Goal: Task Accomplishment & Management: Manage account settings

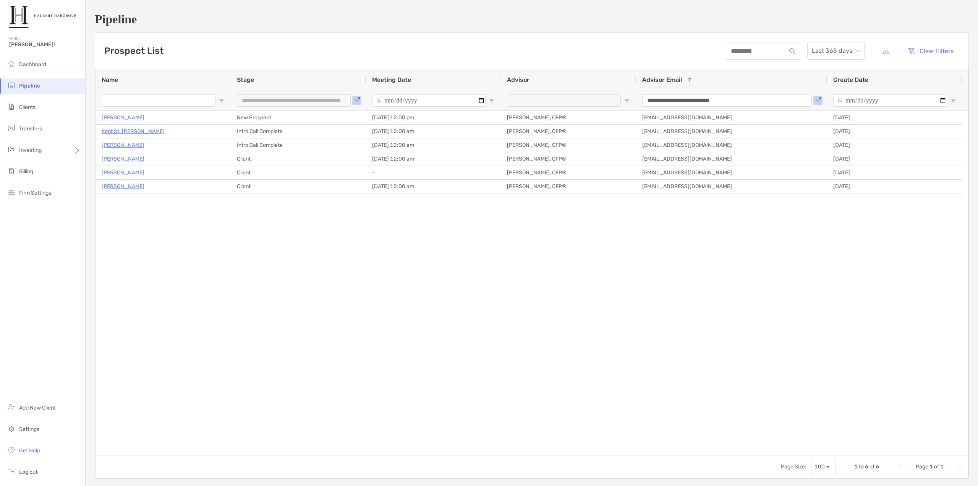
click at [353, 232] on div "Cindy Wright New Prospect 10/07/2025 - 12:00 pm Tony Delane, CFP® tdelane@halbe…" at bounding box center [532, 283] width 873 height 344
click at [266, 233] on div "Cindy Wright New Prospect 10/07/2025 - 12:00 pm Tony Delane, CFP® tdelane@halbe…" at bounding box center [532, 283] width 873 height 344
drag, startPoint x: 116, startPoint y: 260, endPoint x: 118, endPoint y: 243, distance: 17.0
click at [116, 260] on div "Cindy Wright New Prospect 10/07/2025 - 12:00 pm Tony Delane, CFP® tdelane@halbe…" at bounding box center [532, 283] width 873 height 344
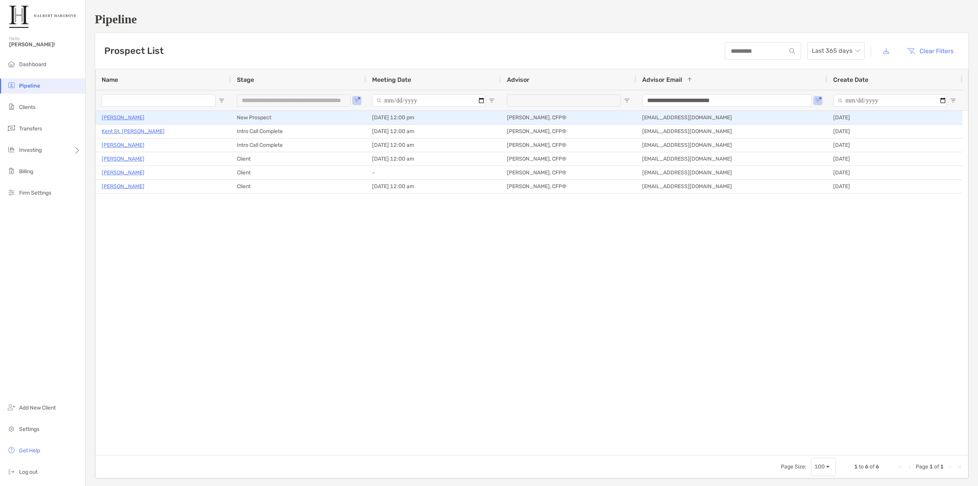
click at [112, 114] on p "[PERSON_NAME]" at bounding box center [123, 118] width 43 height 10
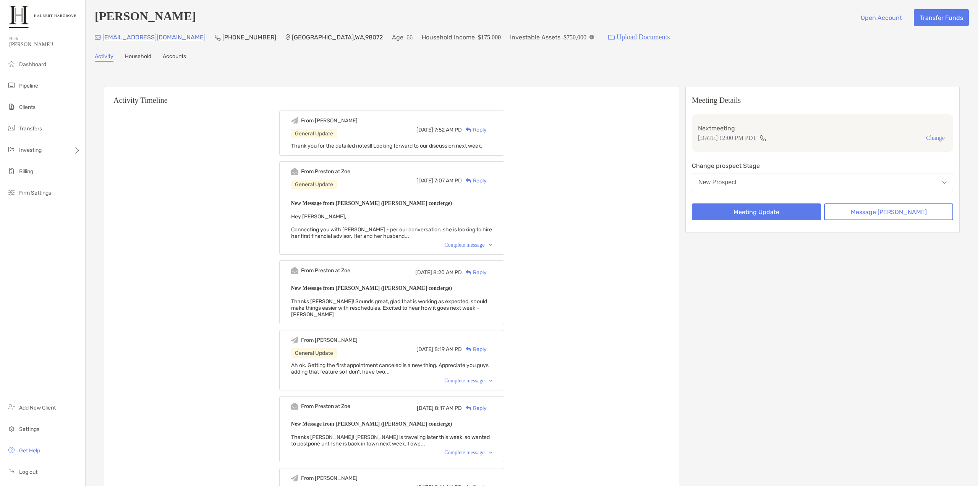
click at [465, 246] on div "Complete message" at bounding box center [468, 245] width 48 height 6
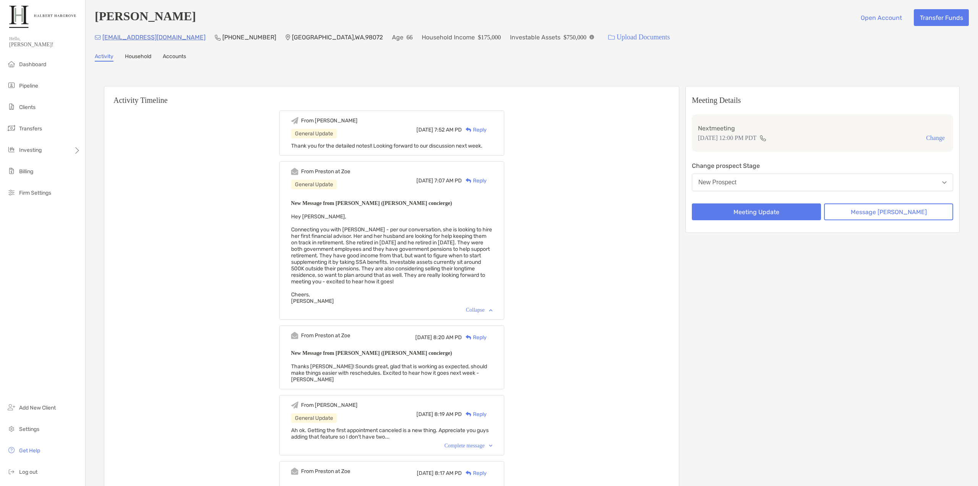
click at [463, 243] on span "Hey [PERSON_NAME], Connecting you with [PERSON_NAME] - per our conversation, sh…" at bounding box center [391, 258] width 201 height 91
drag, startPoint x: 240, startPoint y: 35, endPoint x: 196, endPoint y: 50, distance: 45.9
click at [193, 35] on div "[EMAIL_ADDRESS][DOMAIN_NAME] (206) 715-[GEOGRAPHIC_DATA] Age [DEMOGRAPHIC_DATA]…" at bounding box center [532, 37] width 874 height 16
copy p "[PHONE_NUMBER]"
click at [140, 126] on div "From [PERSON_NAME] General Update [DATE] 7:52 AM PD Reply Thank you for the det…" at bounding box center [391, 427] width 575 height 645
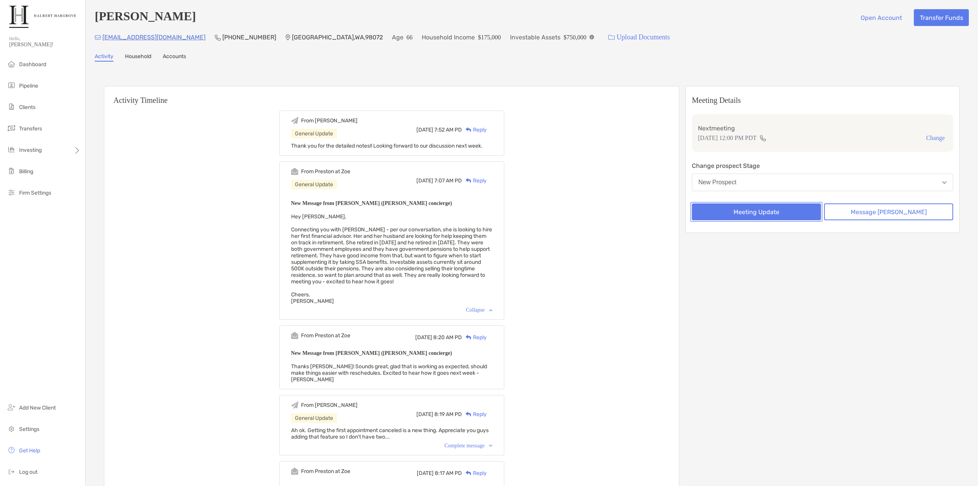
click at [790, 215] on button "Meeting Update" at bounding box center [756, 211] width 129 height 17
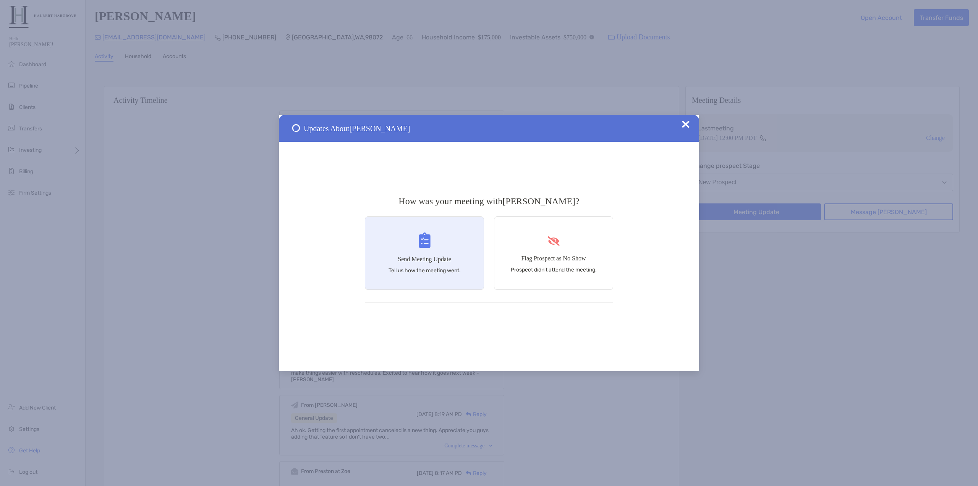
click at [463, 238] on div "Send Meeting Update Tell us how the meeting went." at bounding box center [424, 252] width 119 height 73
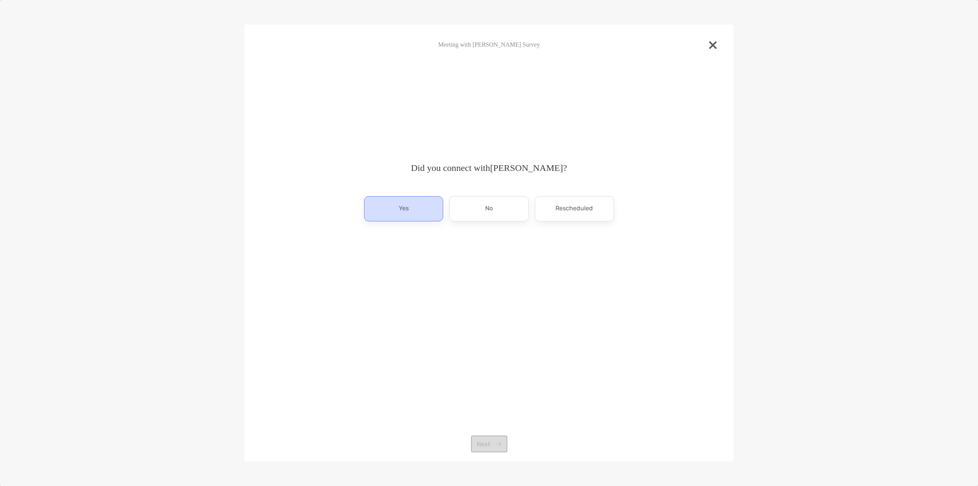
click at [413, 207] on div "Yes" at bounding box center [403, 208] width 79 height 25
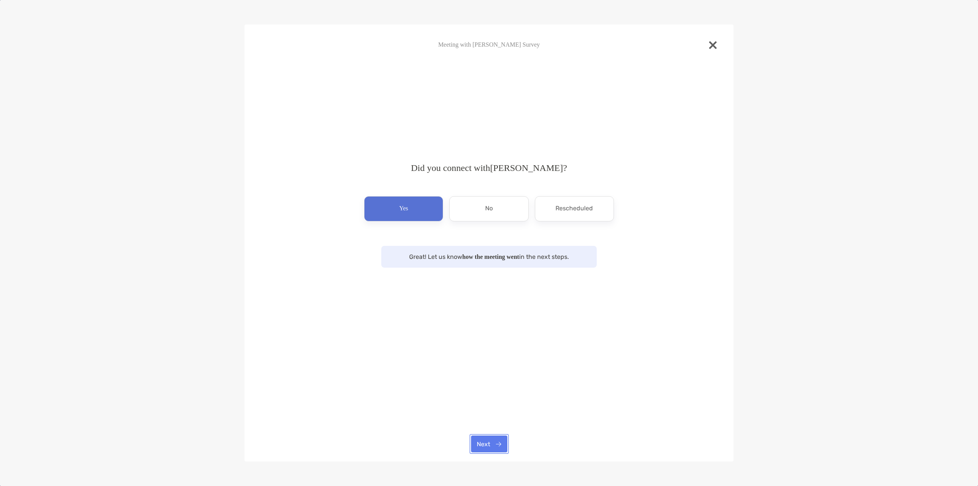
drag, startPoint x: 498, startPoint y: 445, endPoint x: 493, endPoint y: 429, distance: 17.1
click at [497, 445] on button "Next" at bounding box center [489, 443] width 36 height 17
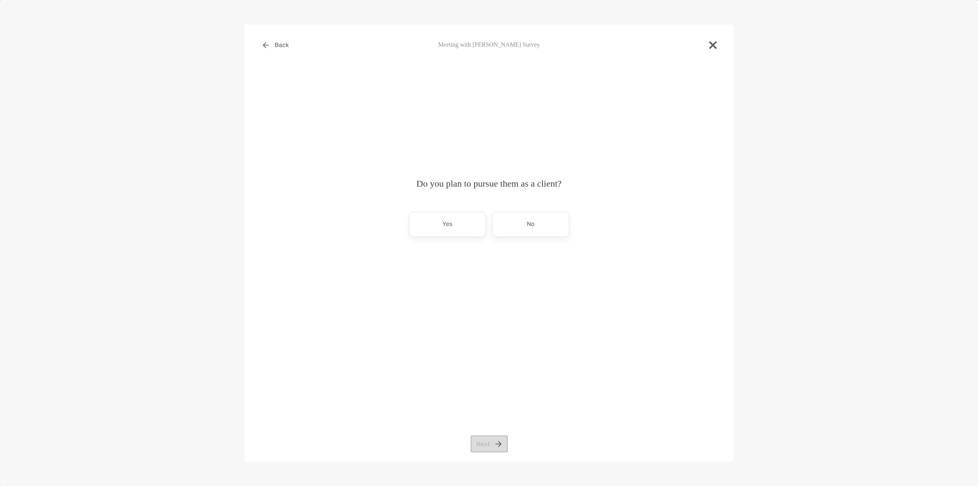
click at [464, 235] on div "Yes" at bounding box center [447, 224] width 77 height 25
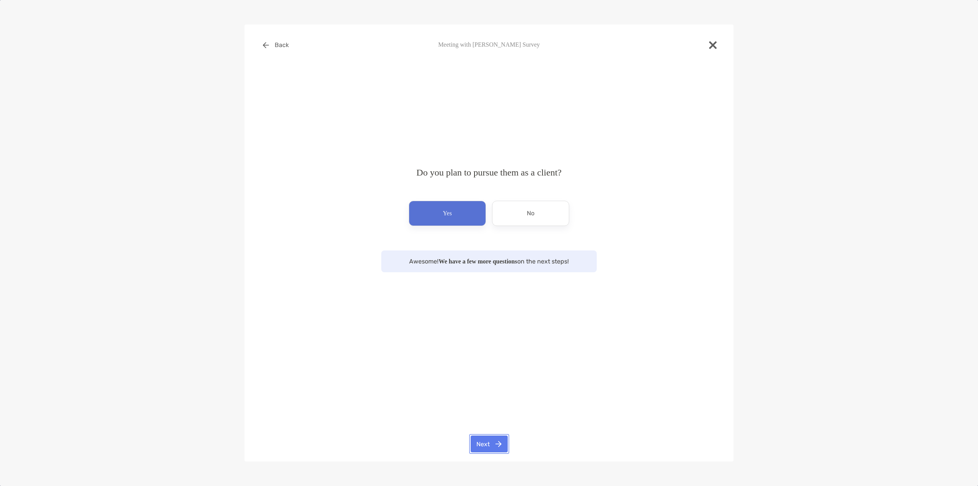
click at [496, 448] on button "Next" at bounding box center [489, 443] width 37 height 17
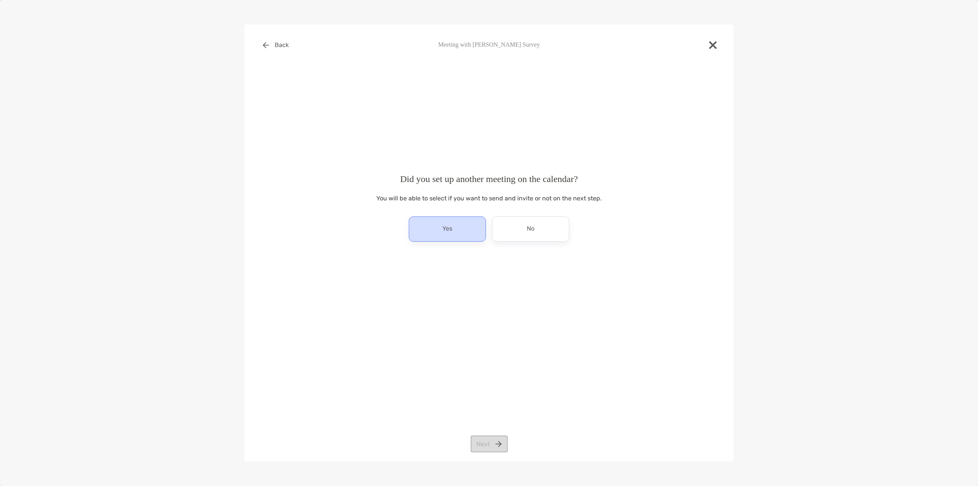
click at [469, 232] on div "Yes" at bounding box center [447, 228] width 77 height 25
click at [493, 441] on button "Next" at bounding box center [489, 443] width 37 height 17
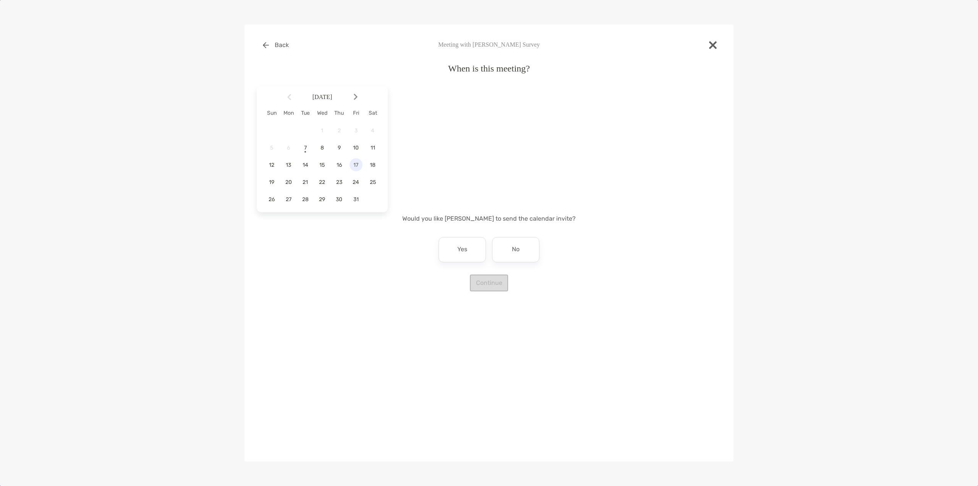
click at [356, 169] on div "17" at bounding box center [356, 164] width 13 height 13
click at [436, 201] on div "1:00 pm" at bounding box center [426, 206] width 51 height 18
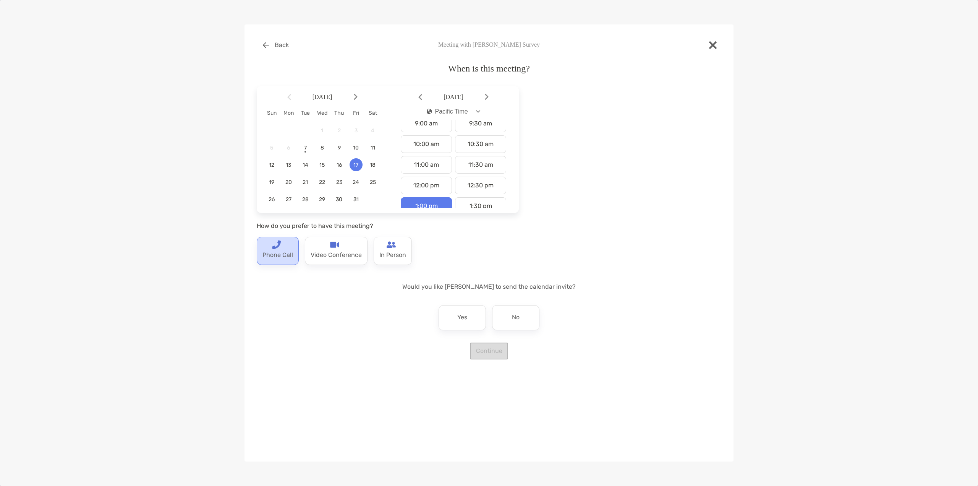
click at [272, 248] on img at bounding box center [276, 244] width 9 height 9
click at [518, 313] on p "No" at bounding box center [516, 317] width 8 height 12
click at [491, 354] on button "Continue" at bounding box center [489, 350] width 38 height 17
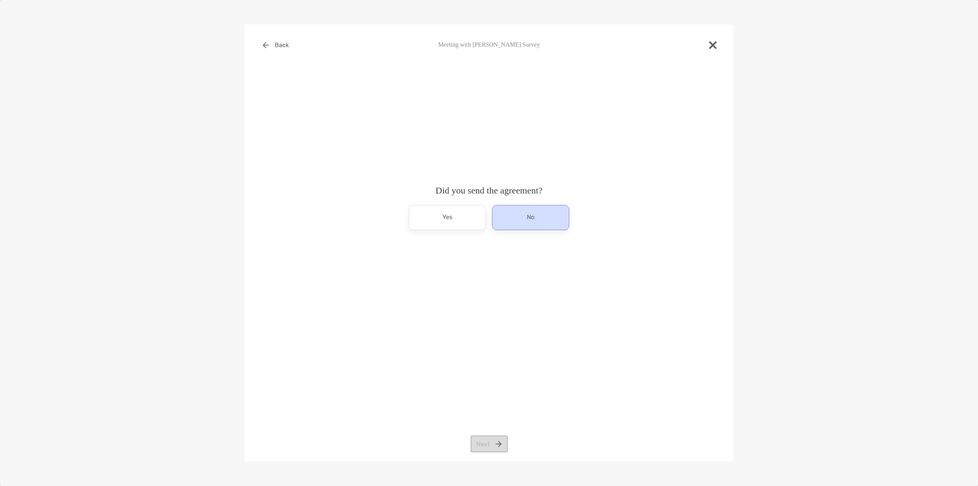
click at [520, 219] on div "No" at bounding box center [530, 217] width 77 height 25
click at [488, 441] on button "Next" at bounding box center [489, 443] width 37 height 17
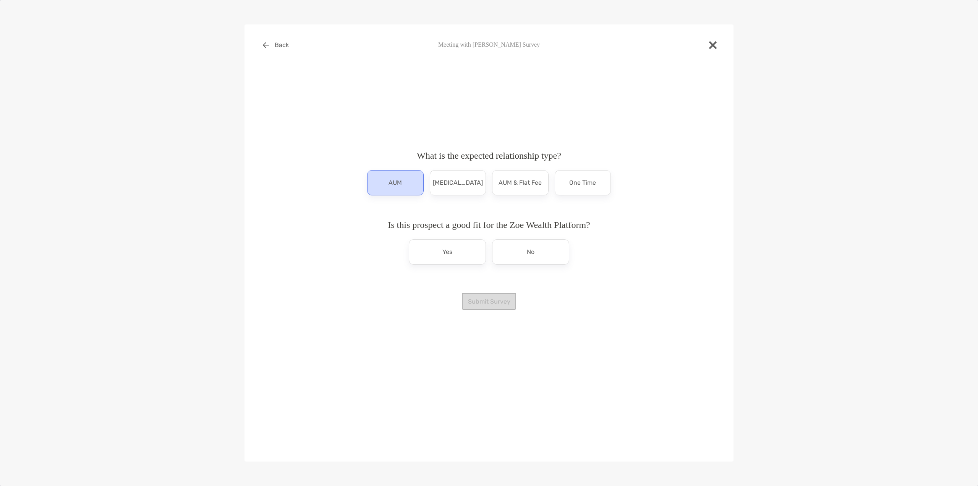
click at [398, 181] on p "AUM" at bounding box center [395, 183] width 13 height 12
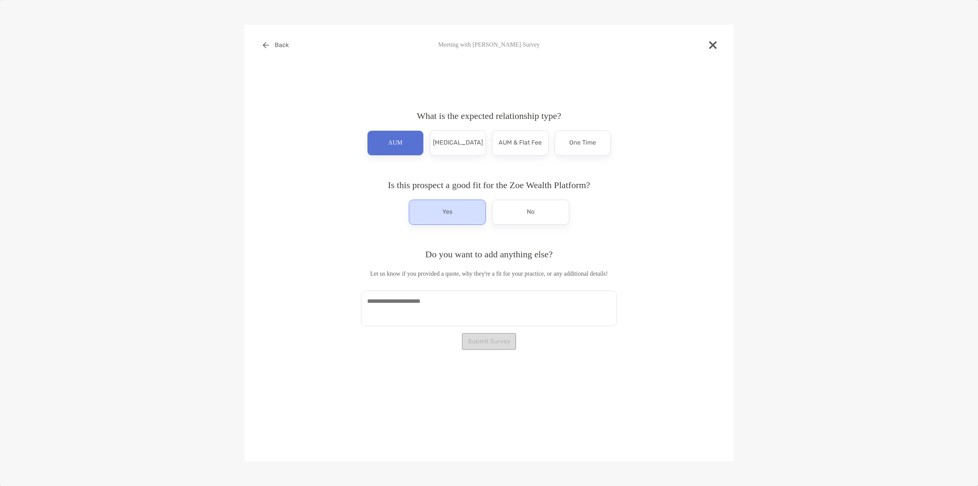
click at [451, 217] on p "Yes" at bounding box center [447, 212] width 10 height 12
click at [458, 316] on textarea at bounding box center [489, 308] width 256 height 36
paste textarea "**********"
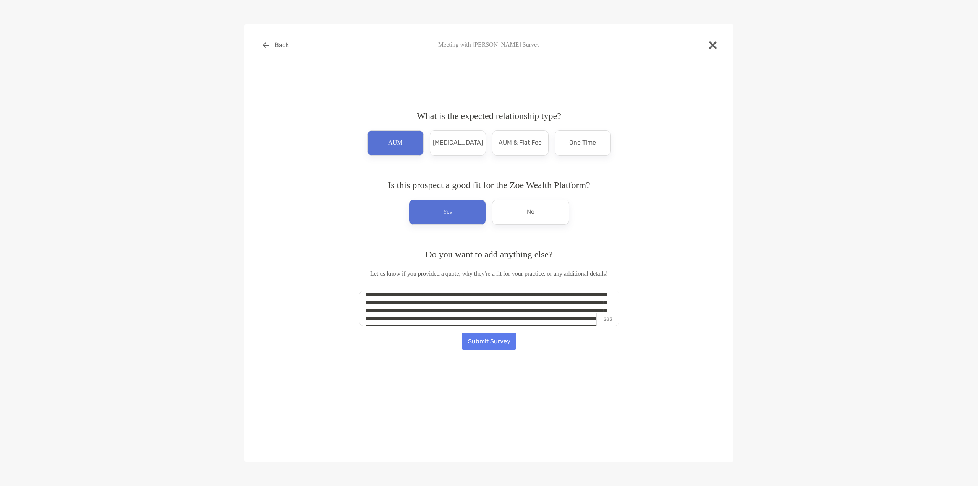
scroll to position [0, 0]
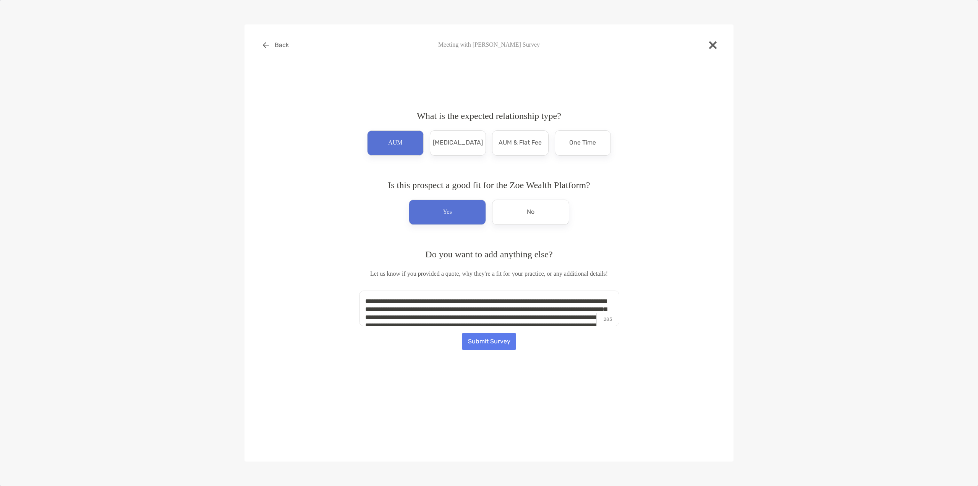
type textarea "**********"
click at [502, 345] on button "Submit Survey" at bounding box center [489, 341] width 54 height 17
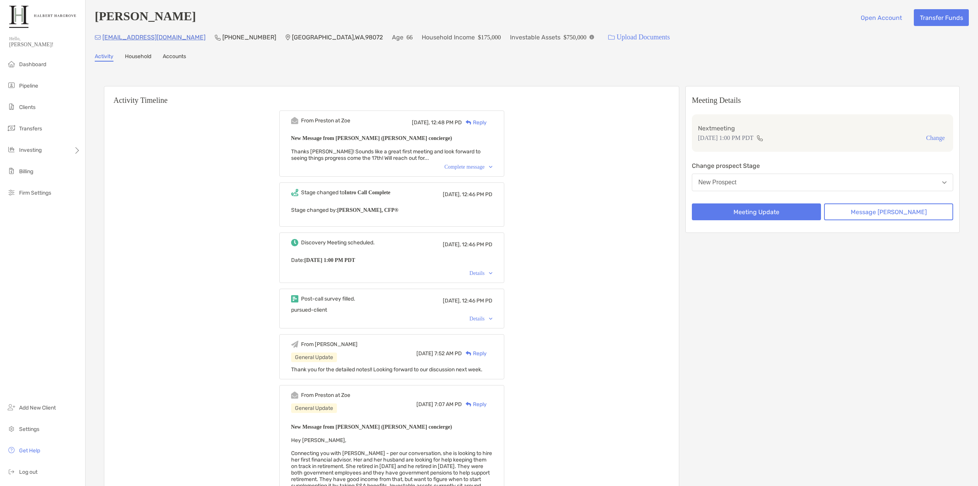
click at [457, 170] on div "Complete message" at bounding box center [468, 167] width 48 height 6
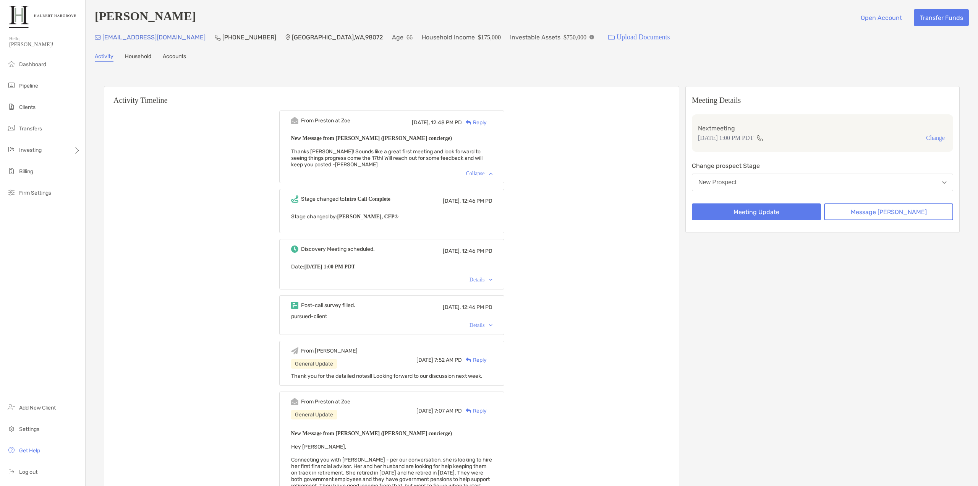
click at [484, 281] on div "Details" at bounding box center [481, 280] width 23 height 6
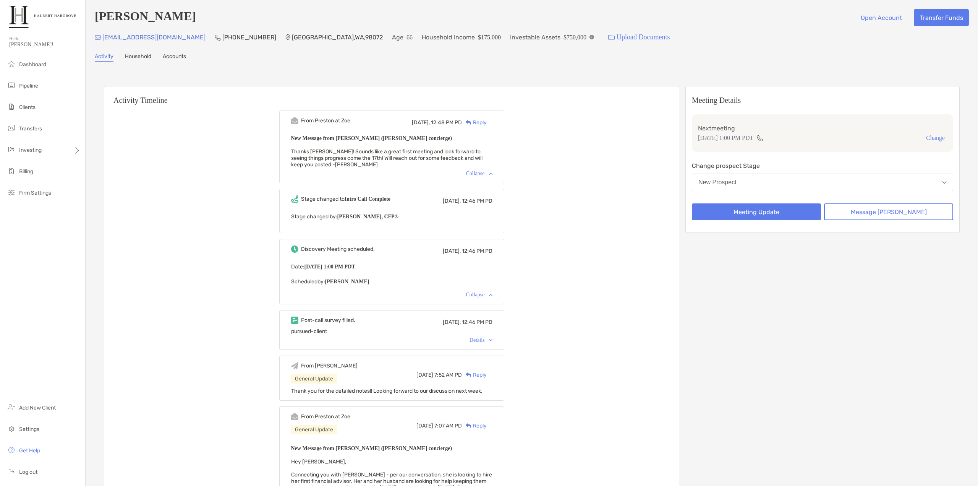
click at [489, 343] on div "Details" at bounding box center [481, 340] width 23 height 6
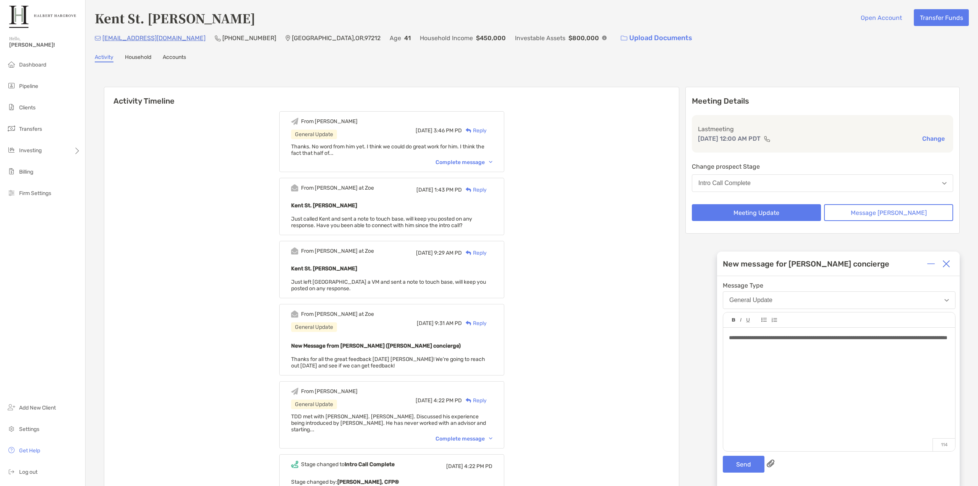
click at [797, 342] on div "**********" at bounding box center [839, 338] width 220 height 8
click at [745, 345] on span "**********" at bounding box center [839, 341] width 220 height 13
click at [743, 457] on button "Send" at bounding box center [744, 463] width 42 height 17
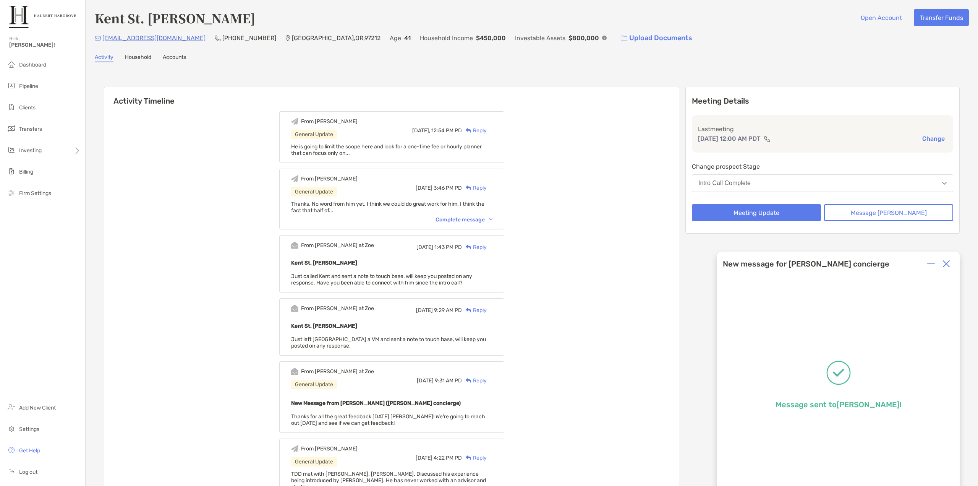
click at [811, 190] on button "Intro Call Complete" at bounding box center [822, 183] width 261 height 18
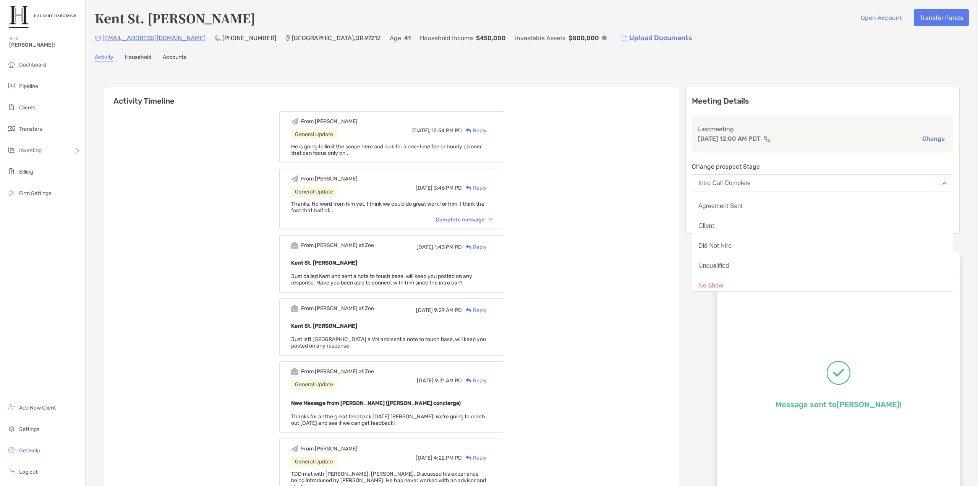
scroll to position [60, 0]
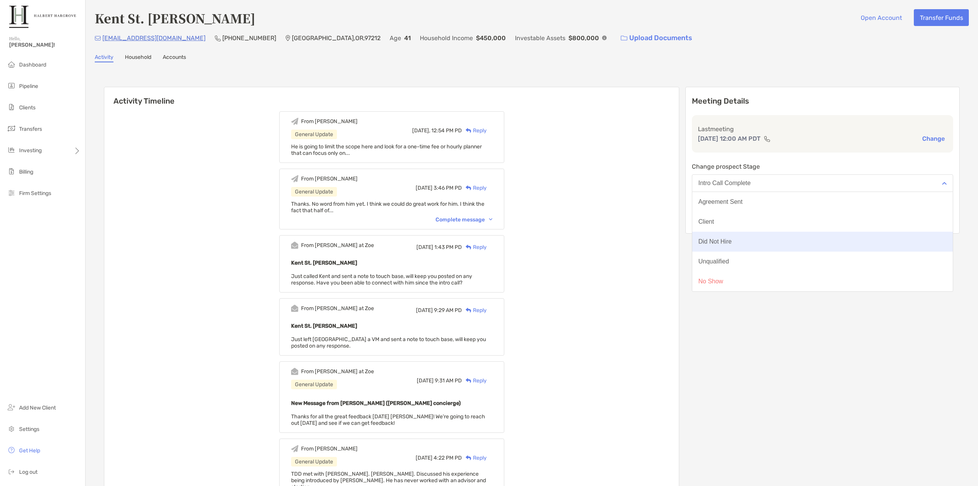
click at [732, 244] on div "Did Not Hire" at bounding box center [714, 241] width 33 height 7
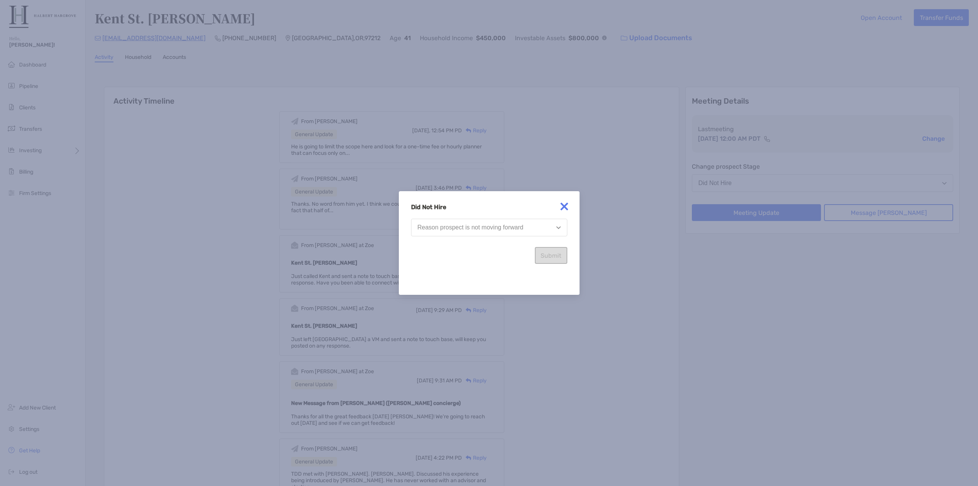
click at [529, 225] on button "Reason prospect is not moving forward" at bounding box center [489, 228] width 156 height 18
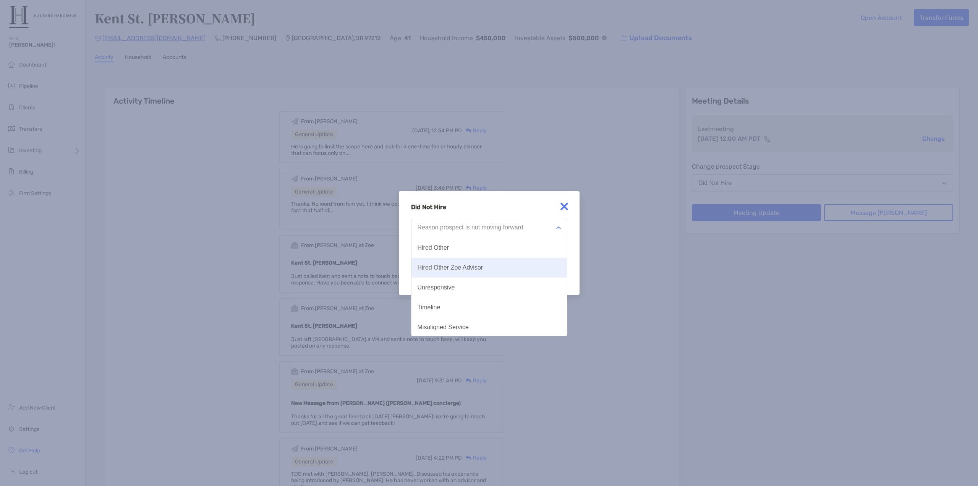
scroll to position [40, 0]
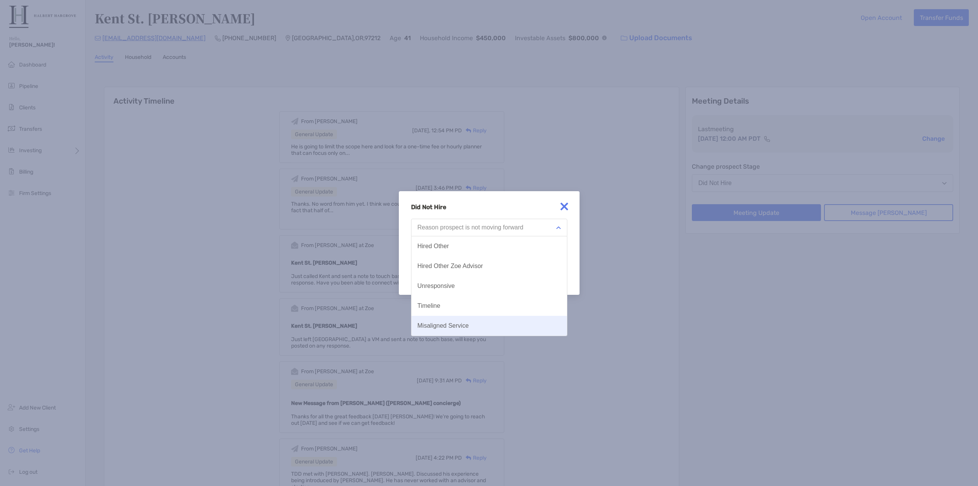
click at [447, 323] on div "Misaligned Service" at bounding box center [443, 325] width 51 height 7
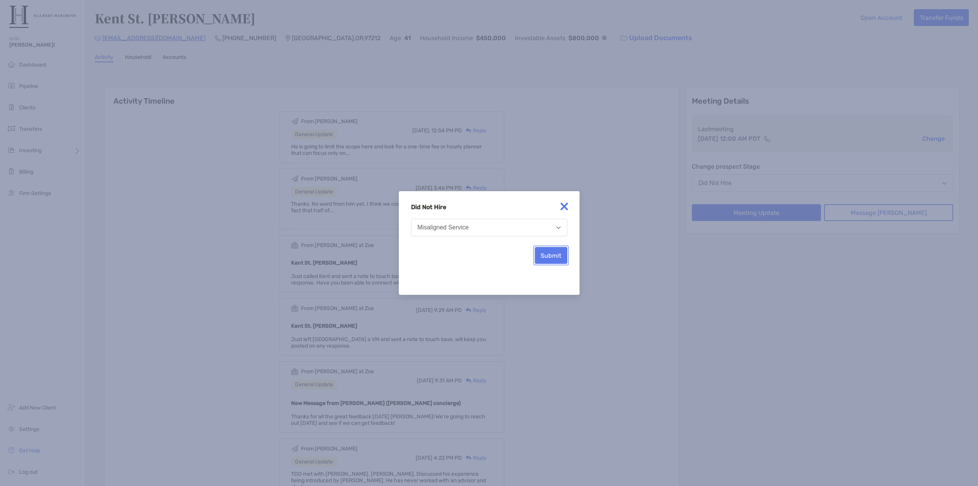
click at [548, 256] on button "Submit" at bounding box center [551, 255] width 32 height 17
